Goal: Information Seeking & Learning: Stay updated

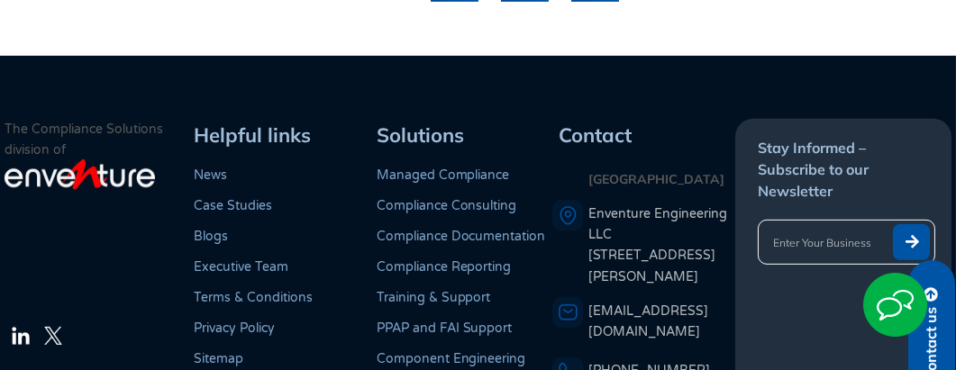
scroll to position [2094, 0]
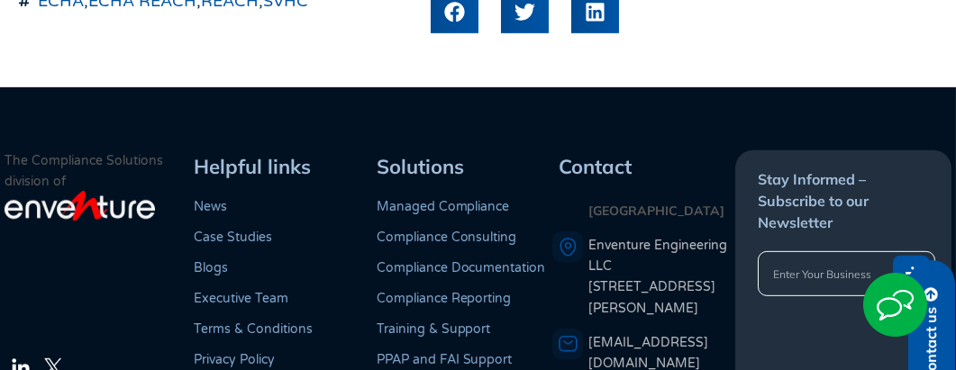
click at [213, 199] on link "News" at bounding box center [210, 206] width 33 height 15
